Goal: Task Accomplishment & Management: Use online tool/utility

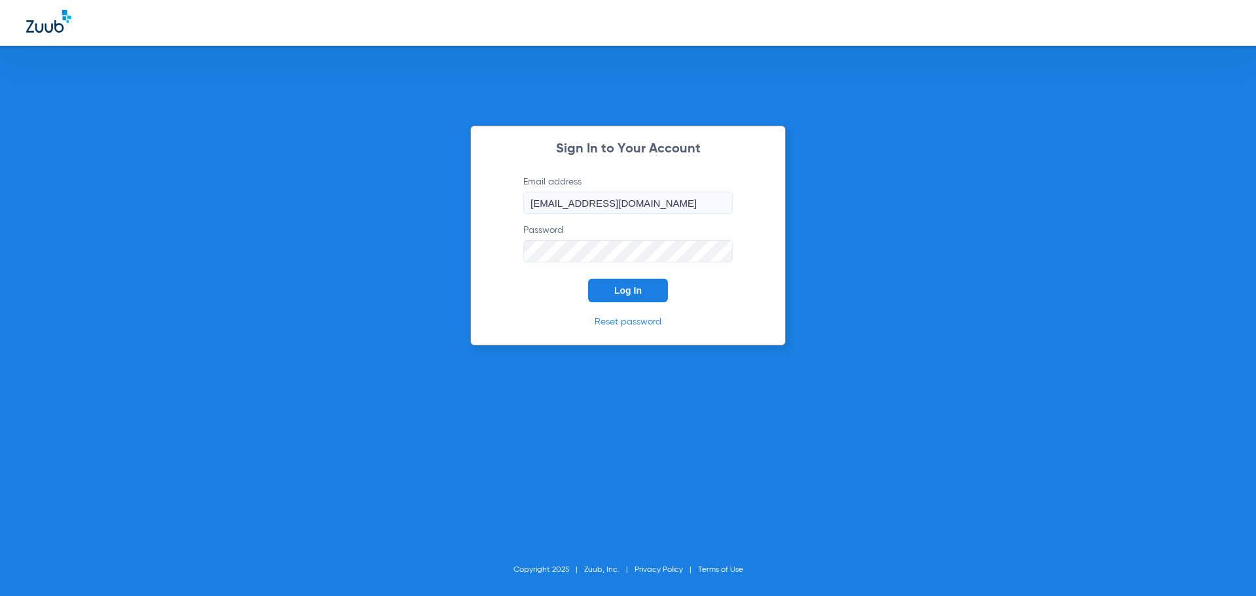
click at [618, 283] on button "Log In" at bounding box center [628, 291] width 80 height 24
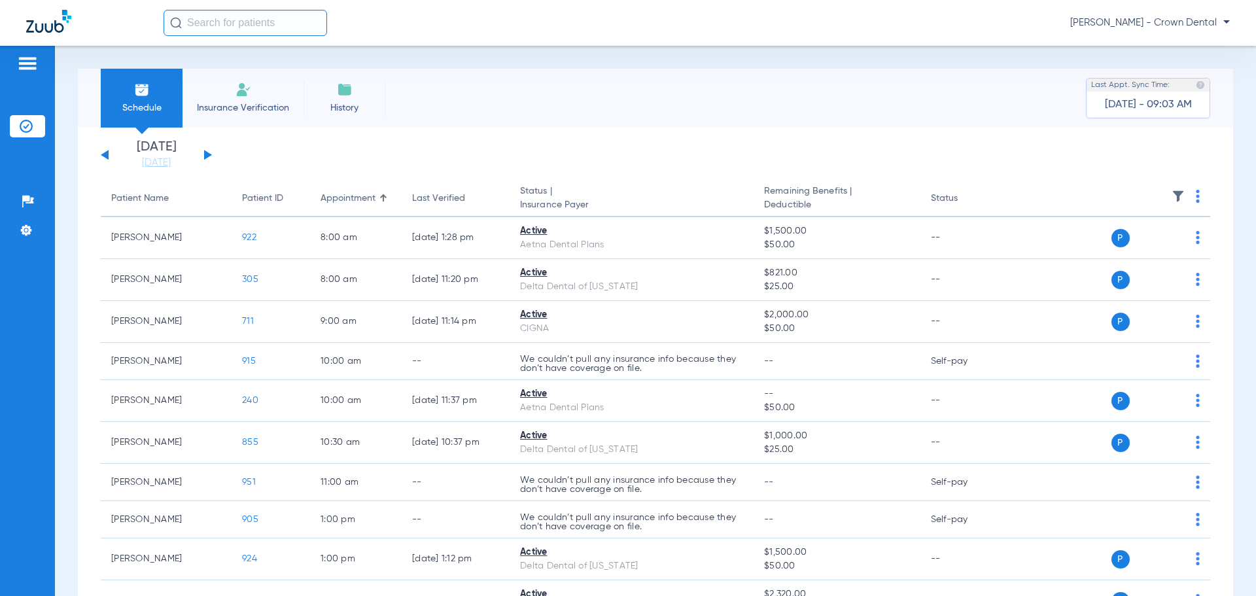
click at [204, 153] on button at bounding box center [208, 155] width 8 height 10
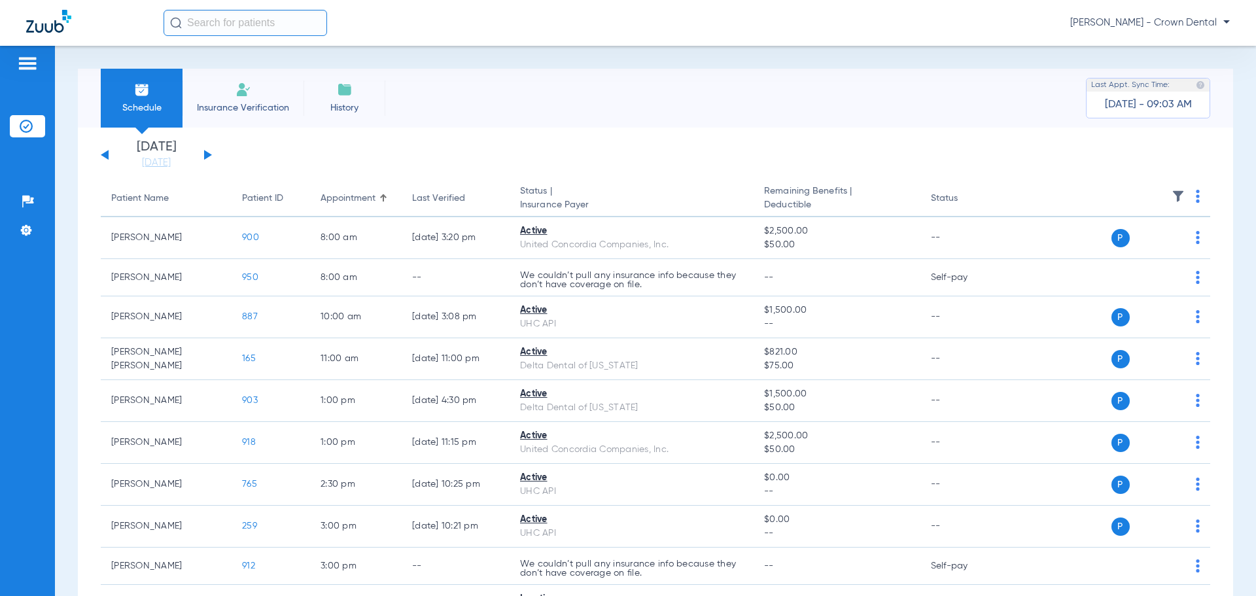
click at [209, 154] on button at bounding box center [208, 155] width 8 height 10
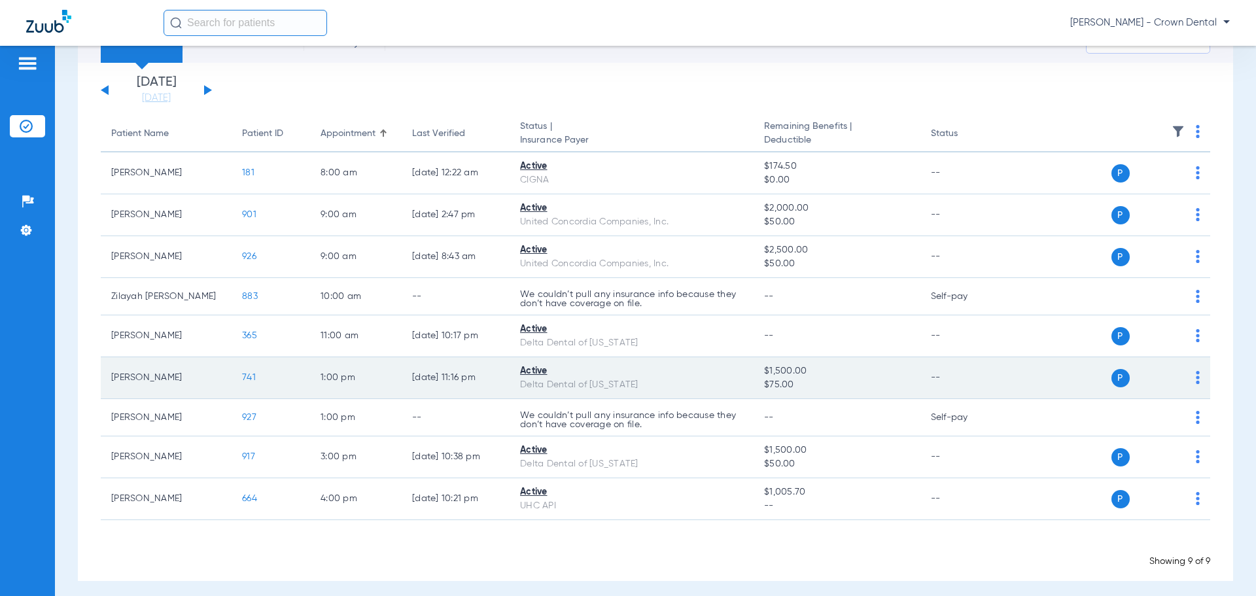
scroll to position [73, 0]
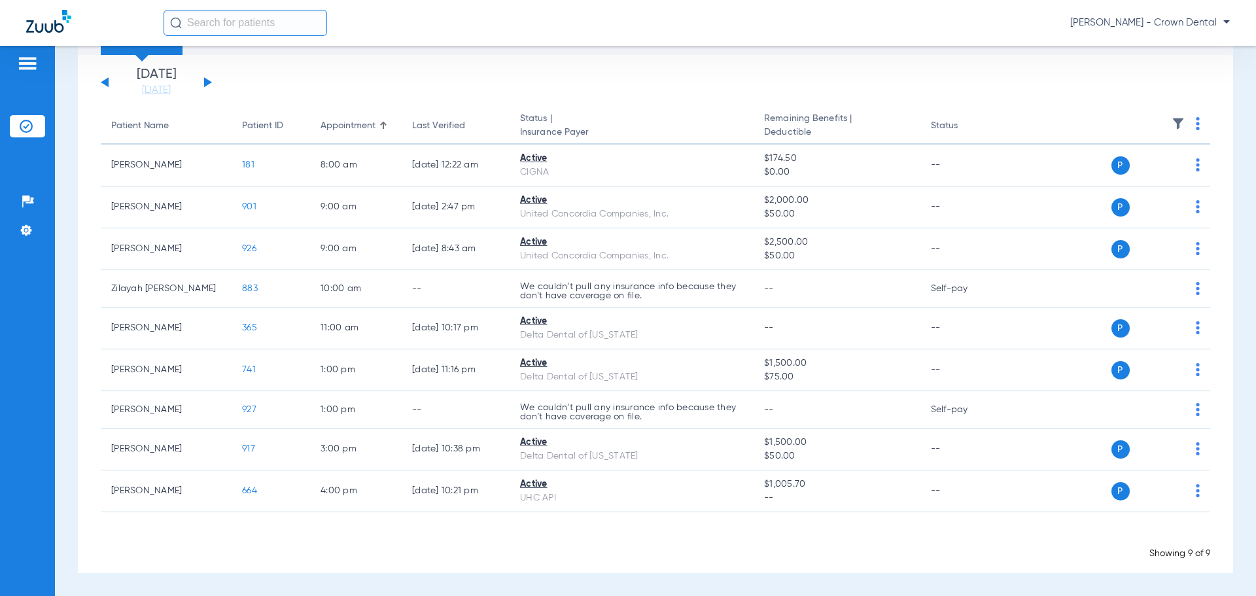
click at [209, 82] on button at bounding box center [208, 82] width 8 height 10
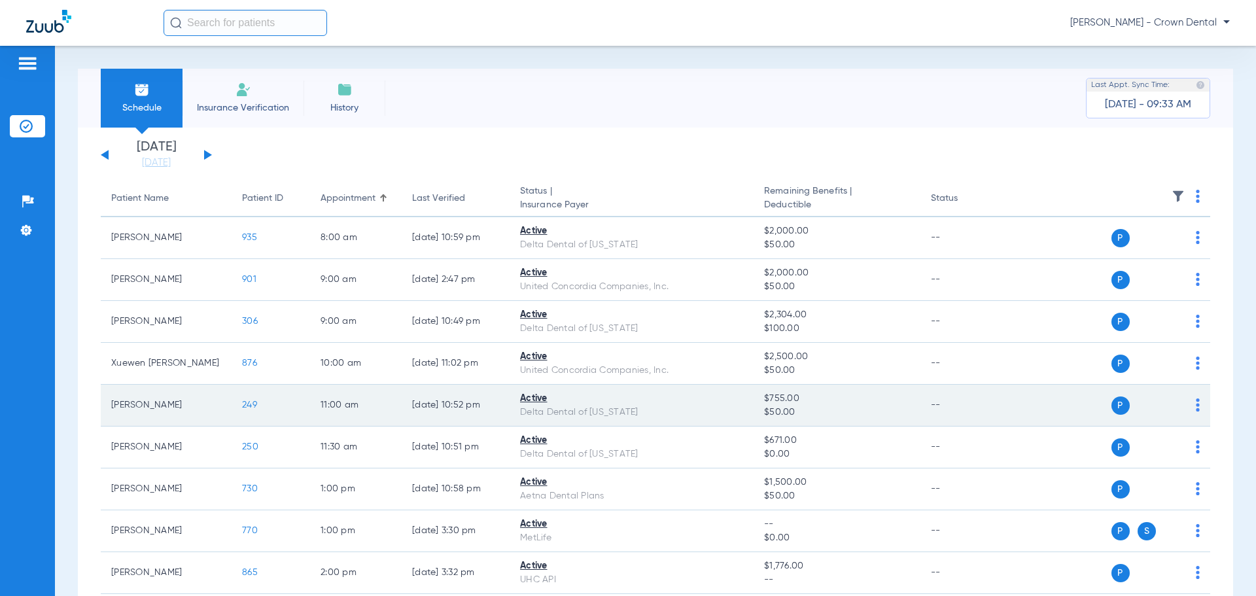
click at [253, 411] on td "249" at bounding box center [271, 406] width 78 height 42
click at [252, 407] on span "249" at bounding box center [249, 404] width 15 height 9
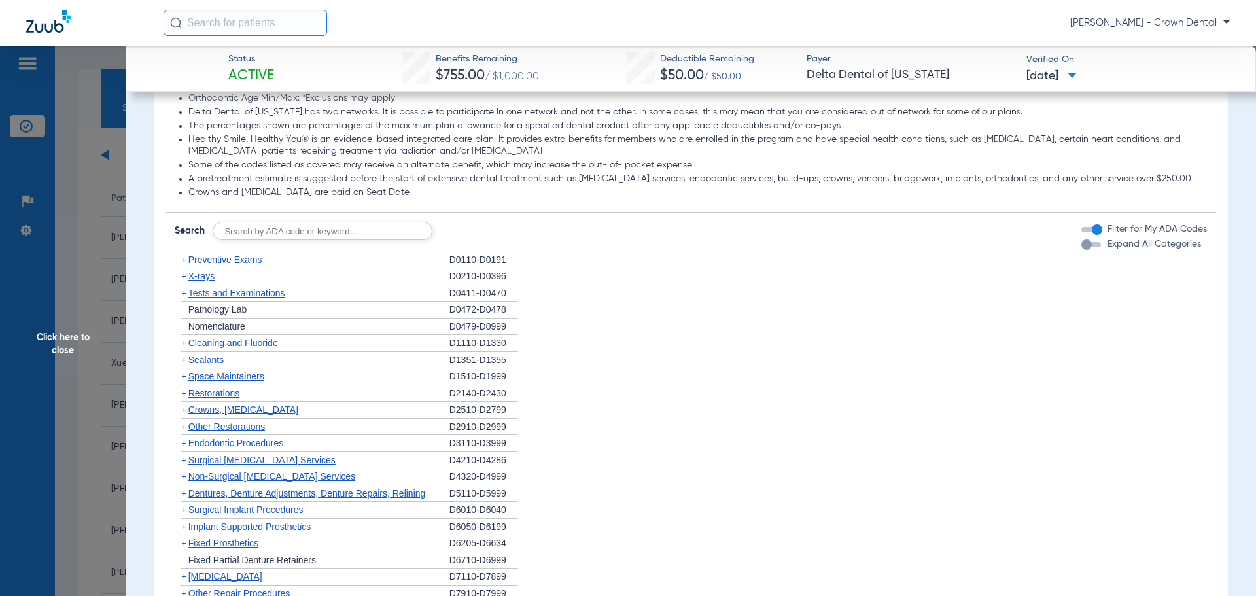
scroll to position [720, 0]
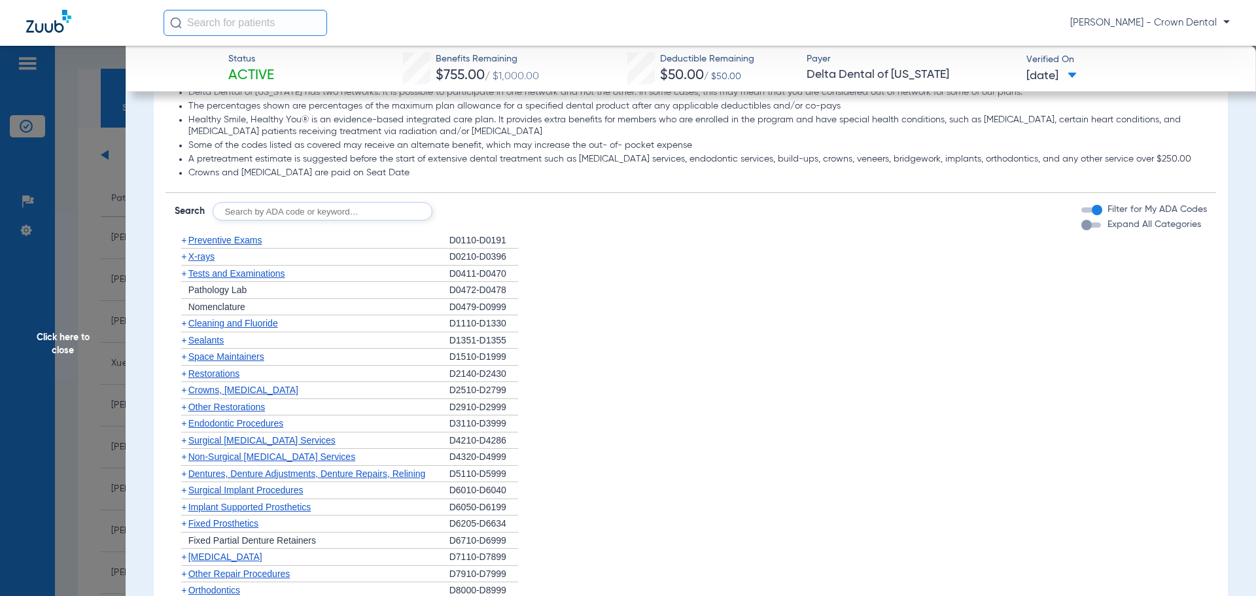
click at [211, 239] on span "Preventive Exams" at bounding box center [225, 240] width 74 height 10
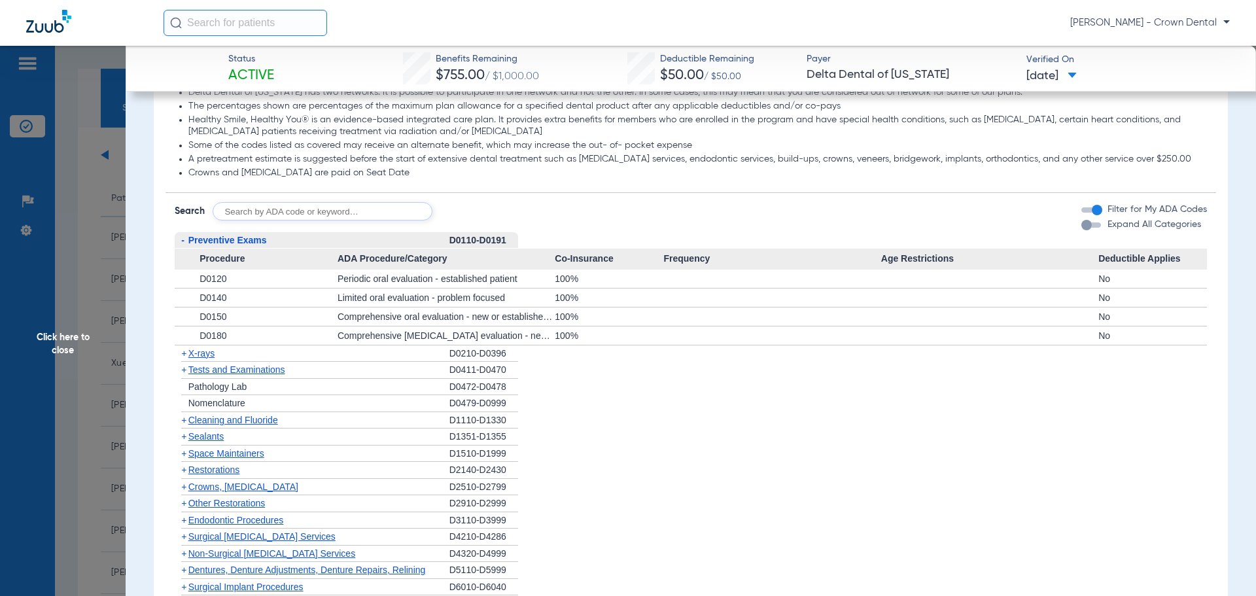
click at [202, 370] on span "Tests and Examinations" at bounding box center [236, 369] width 97 height 10
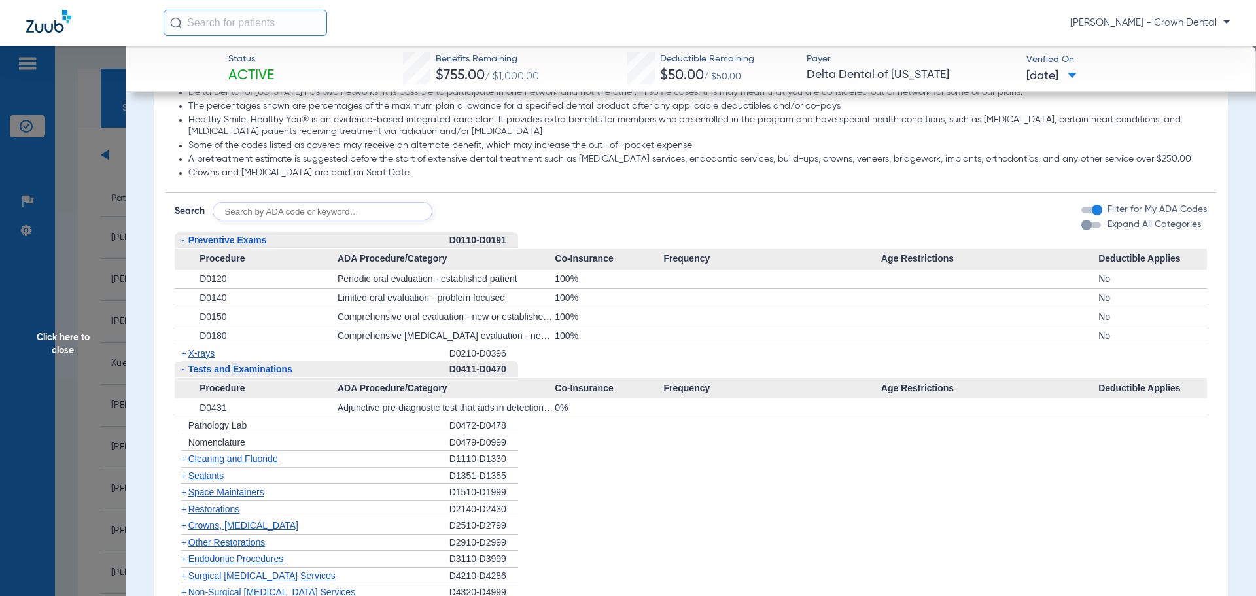
click at [117, 217] on span "Click here to close" at bounding box center [63, 344] width 126 height 596
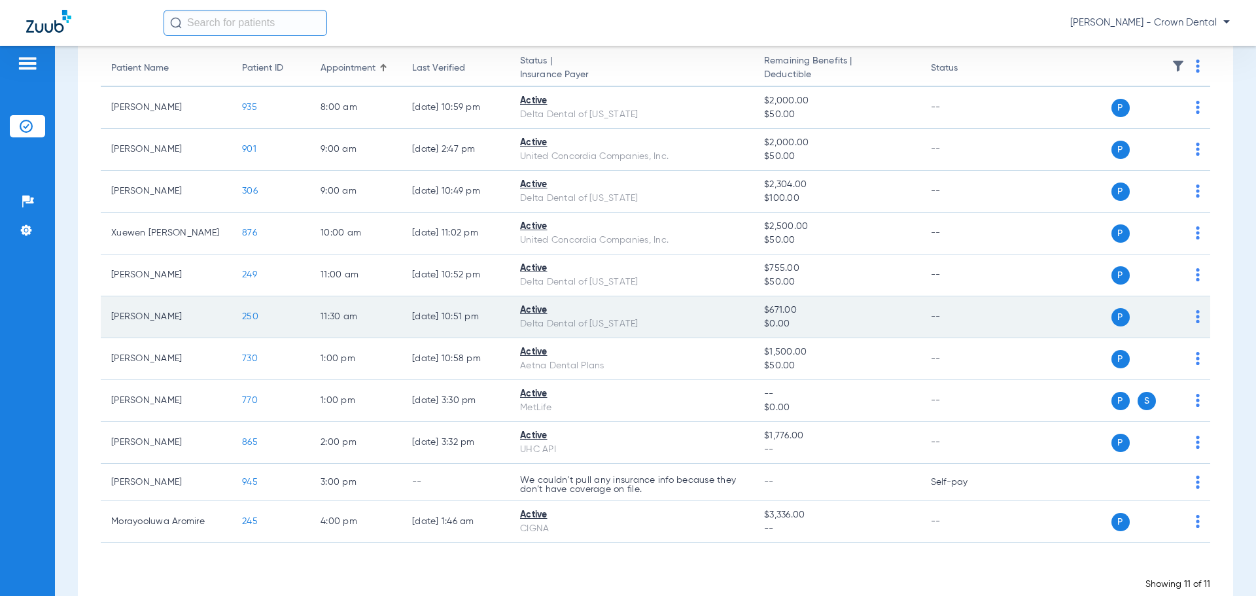
scroll to position [131, 0]
